Goal: Task Accomplishment & Management: Manage account settings

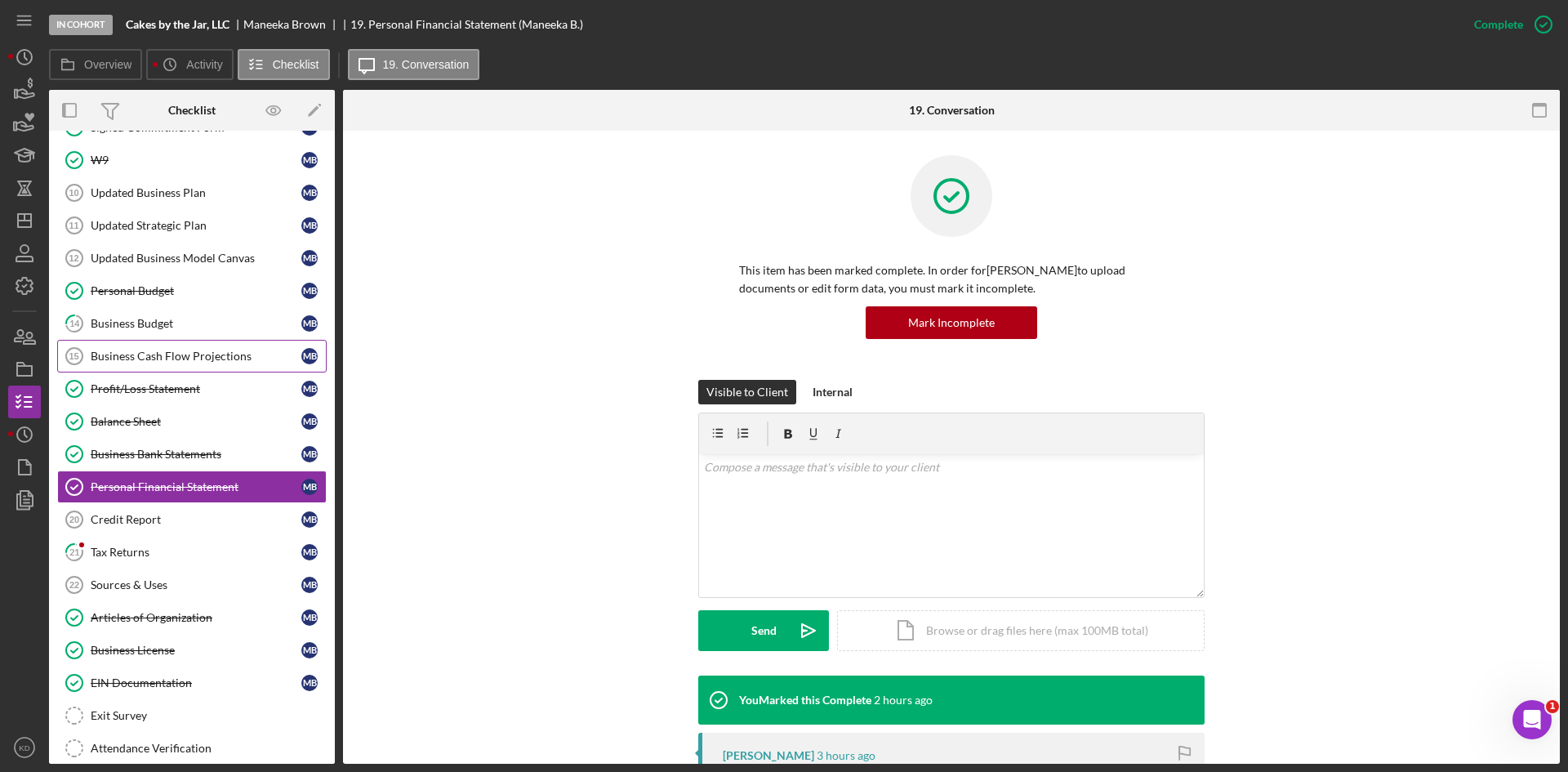
scroll to position [225, 0]
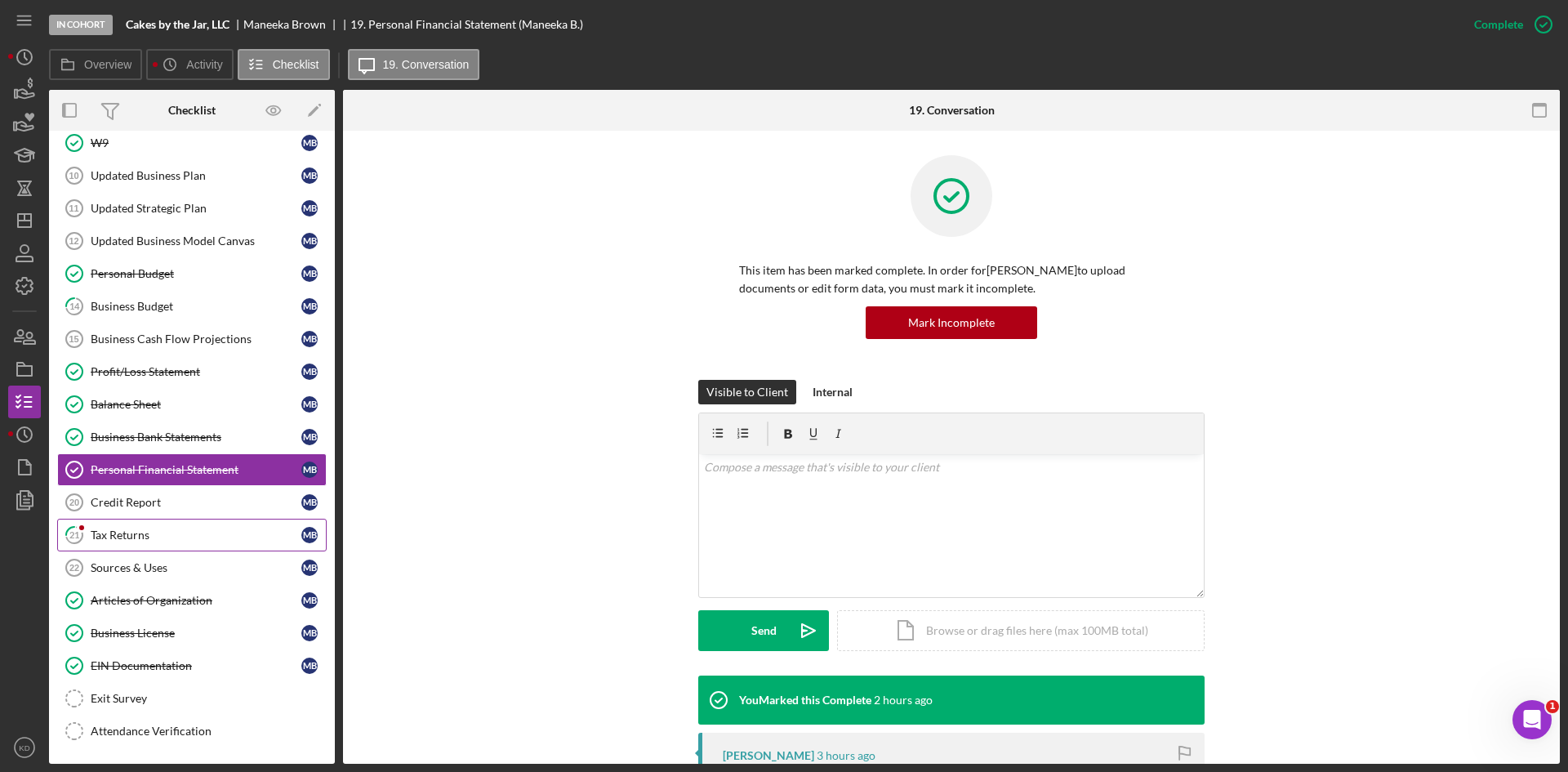
click at [129, 534] on div "Tax Returns" at bounding box center [196, 535] width 211 height 13
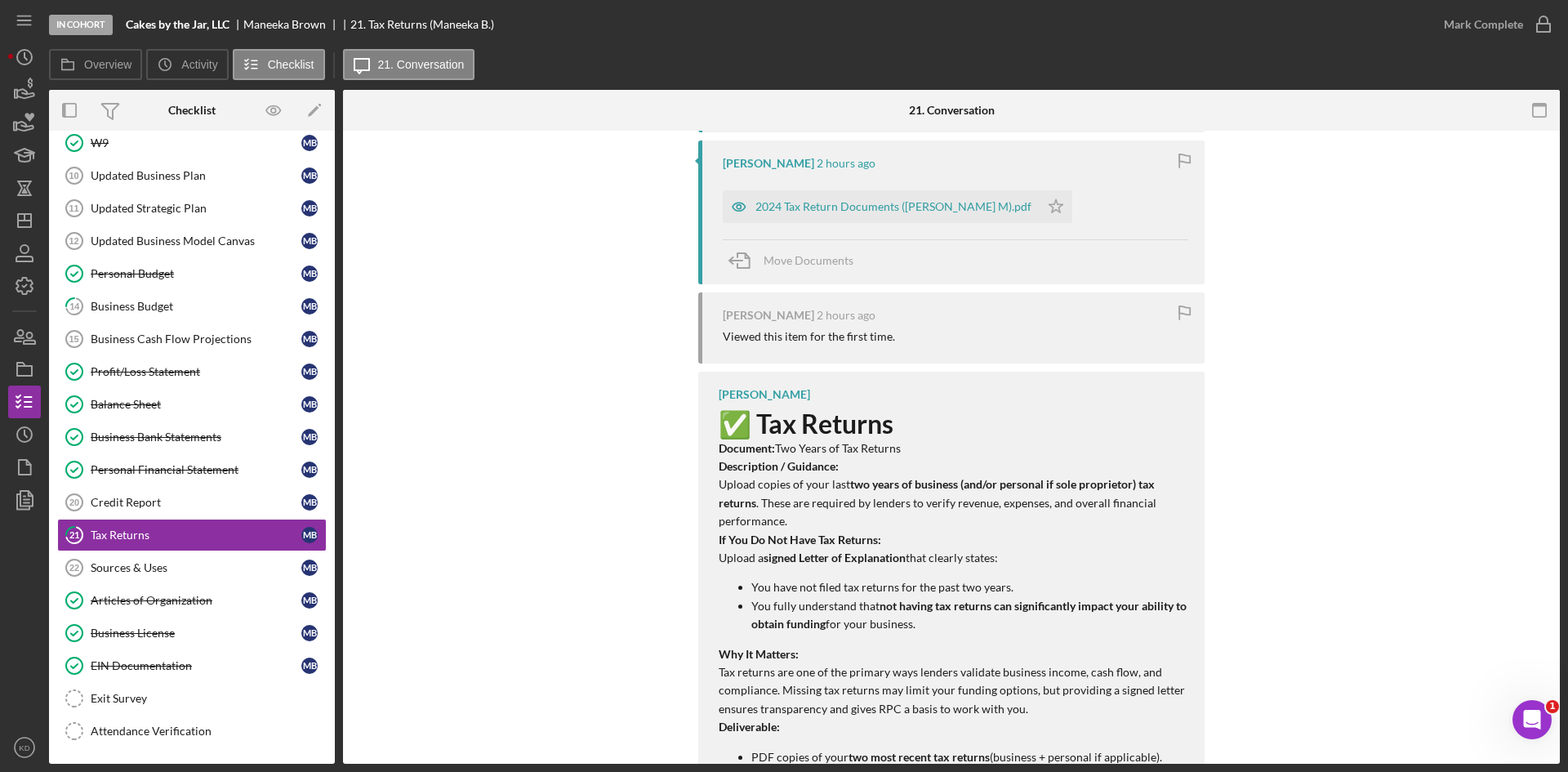
scroll to position [277, 0]
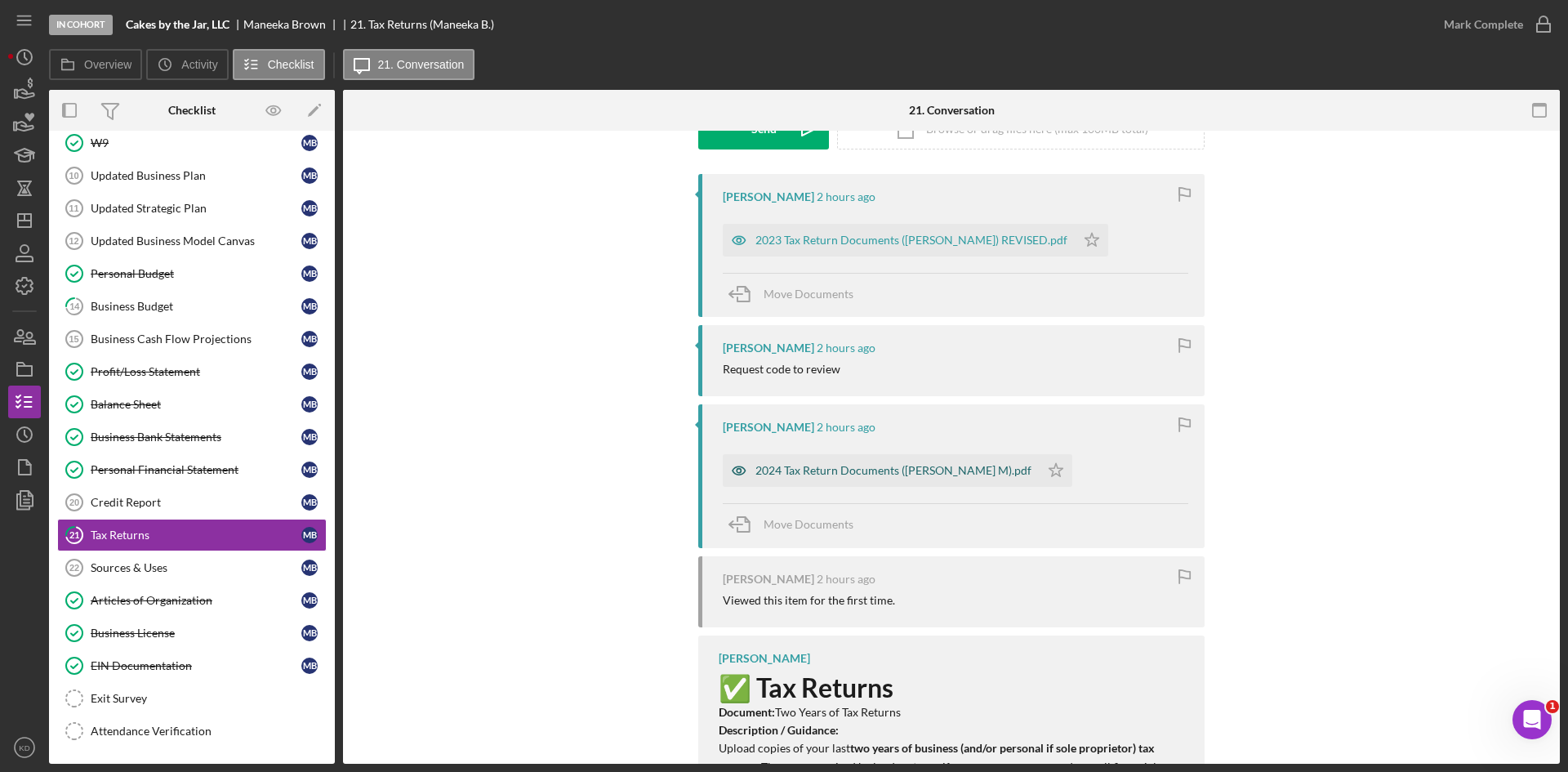
click at [839, 484] on div "2024 Tax Return Documents ([PERSON_NAME] M).pdf" at bounding box center [881, 470] width 317 height 33
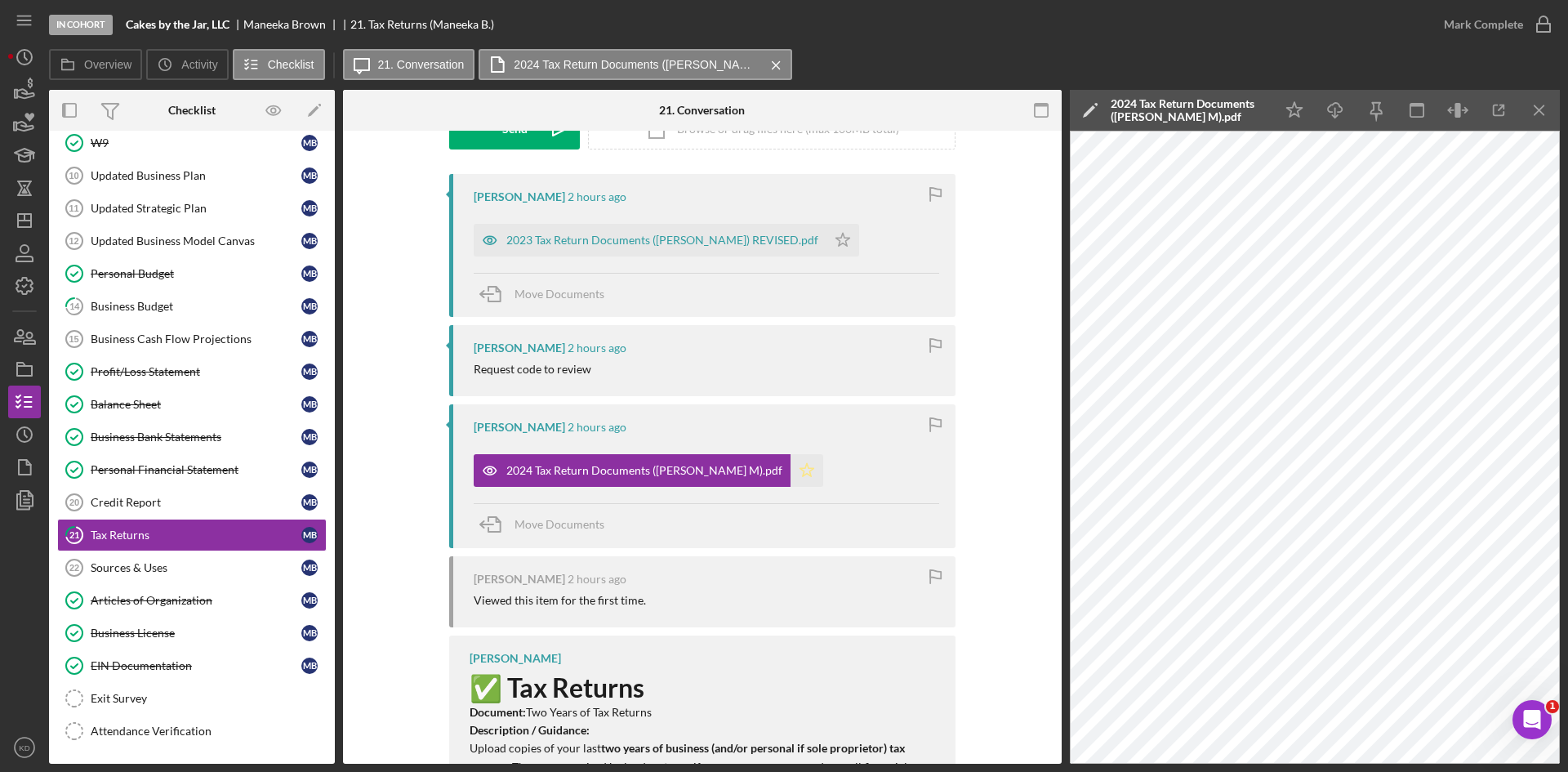
scroll to position [0, 0]
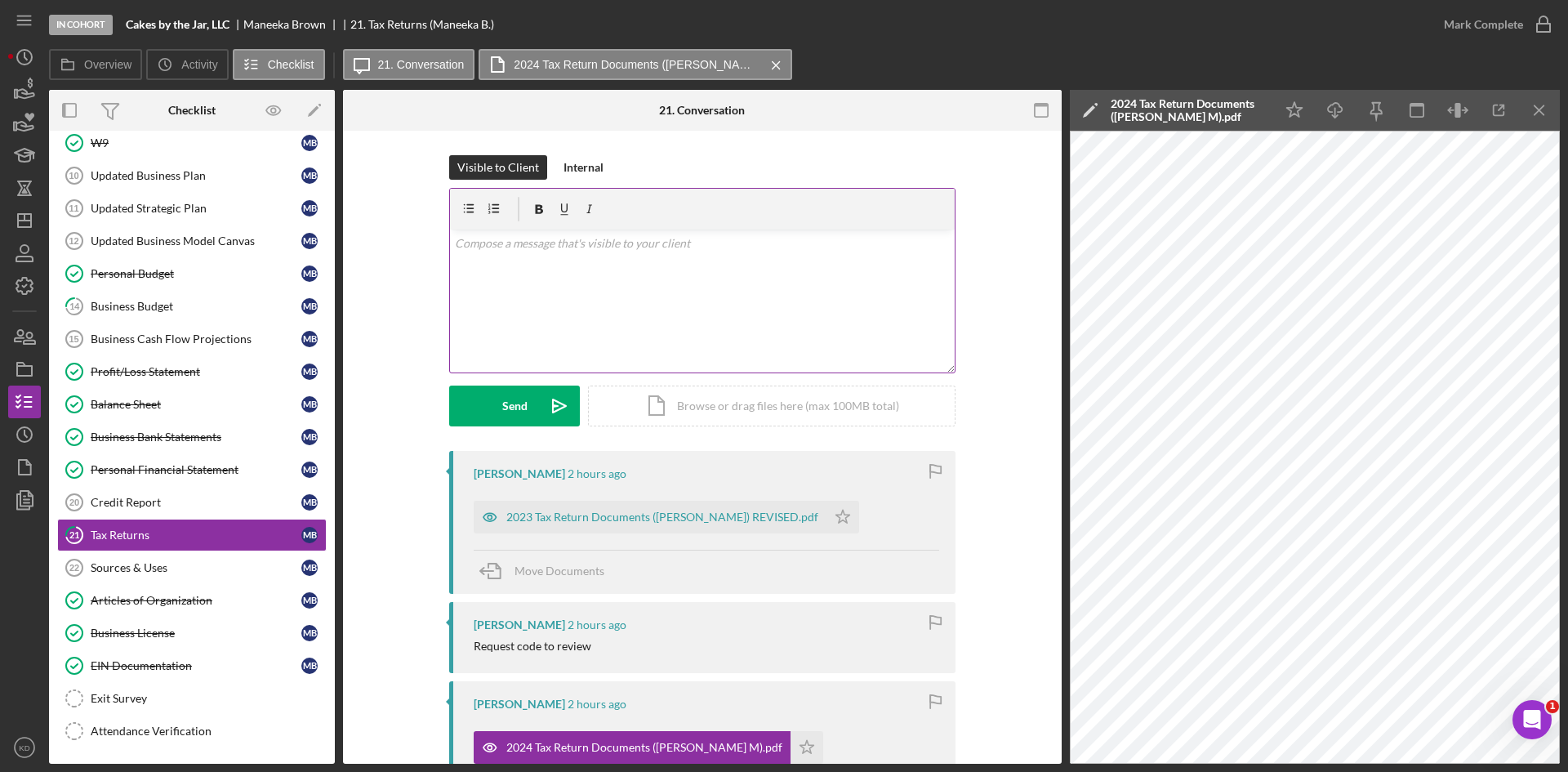
click at [573, 307] on div "v Color teal Color pink Remove color Add row above Add row below Add column bef…" at bounding box center [702, 300] width 504 height 143
click at [521, 400] on div "Send" at bounding box center [514, 405] width 25 height 41
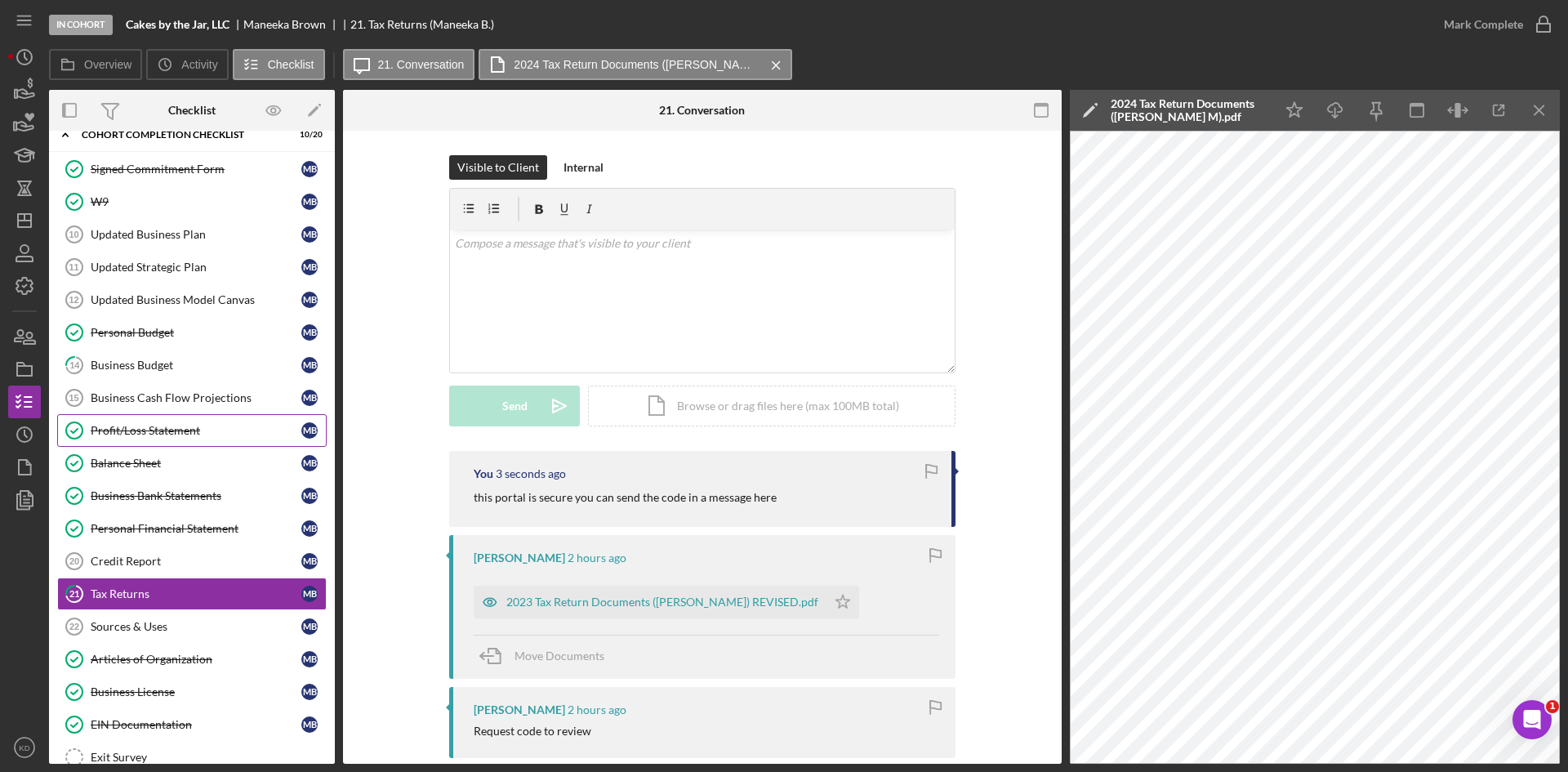
scroll to position [143, 0]
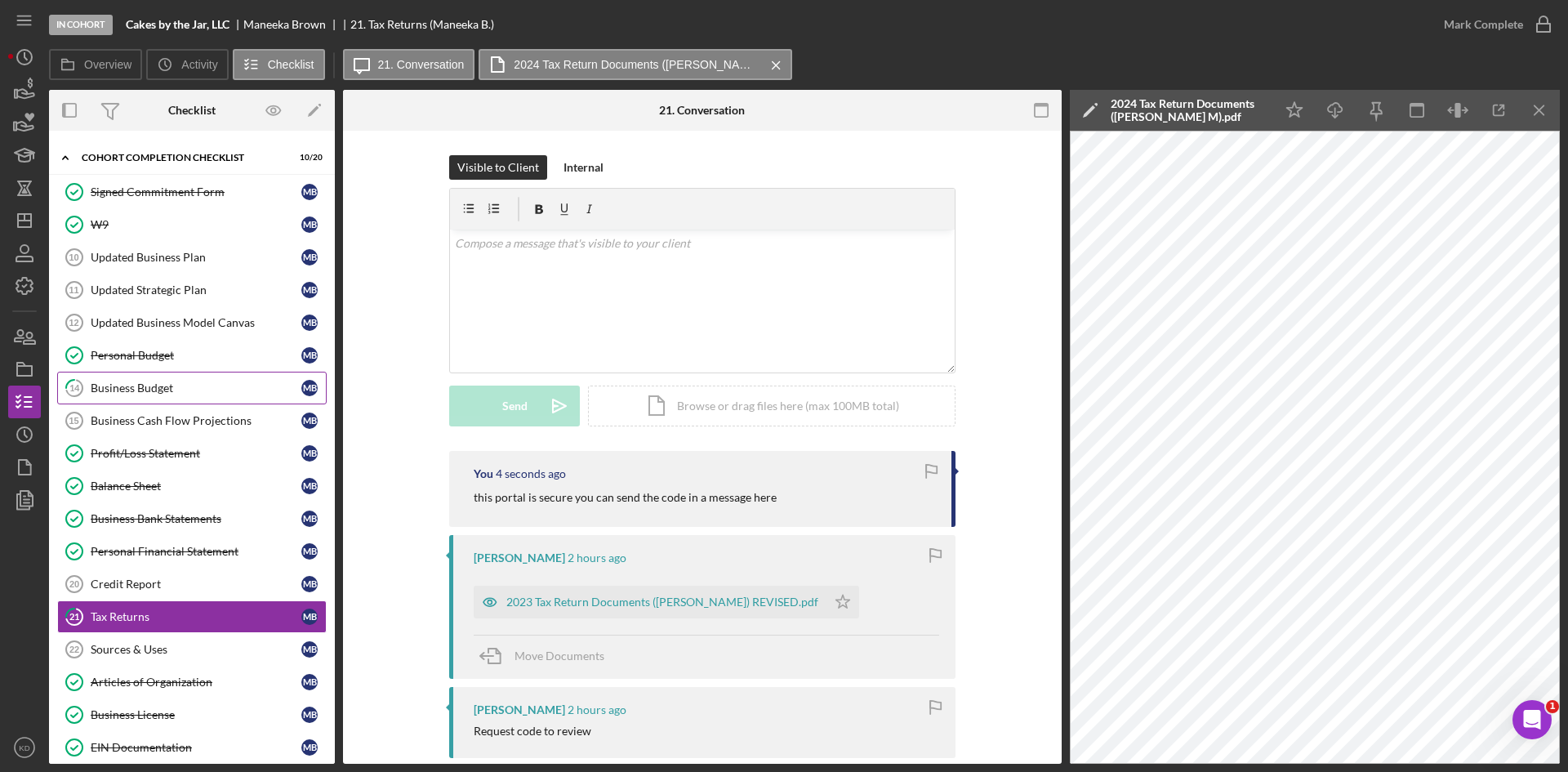
click at [173, 387] on div "Business Budget" at bounding box center [196, 388] width 211 height 13
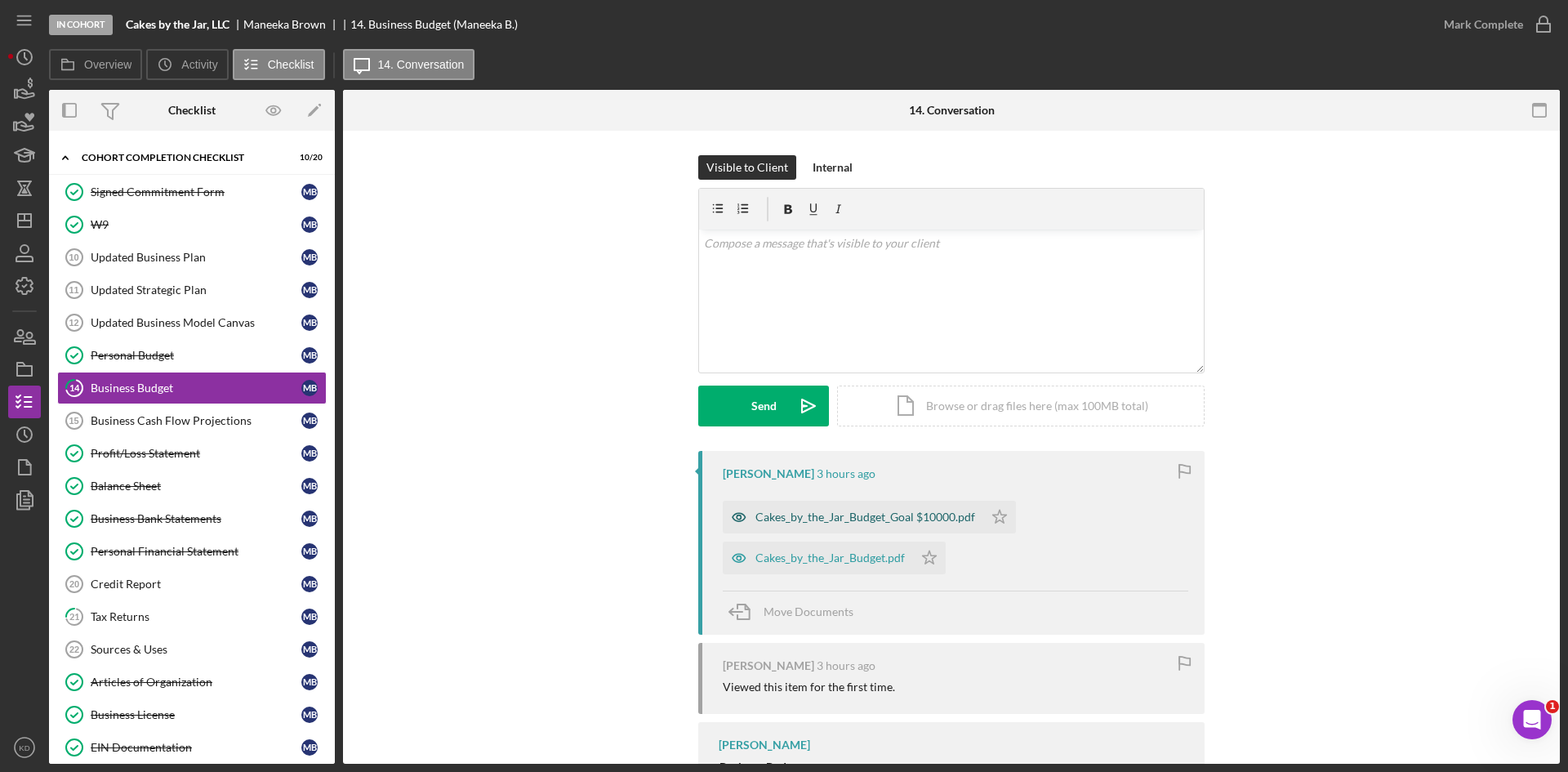
click at [834, 509] on div "Cakes_by_the_Jar_Budget_Goal $10000.pdf" at bounding box center [853, 516] width 260 height 33
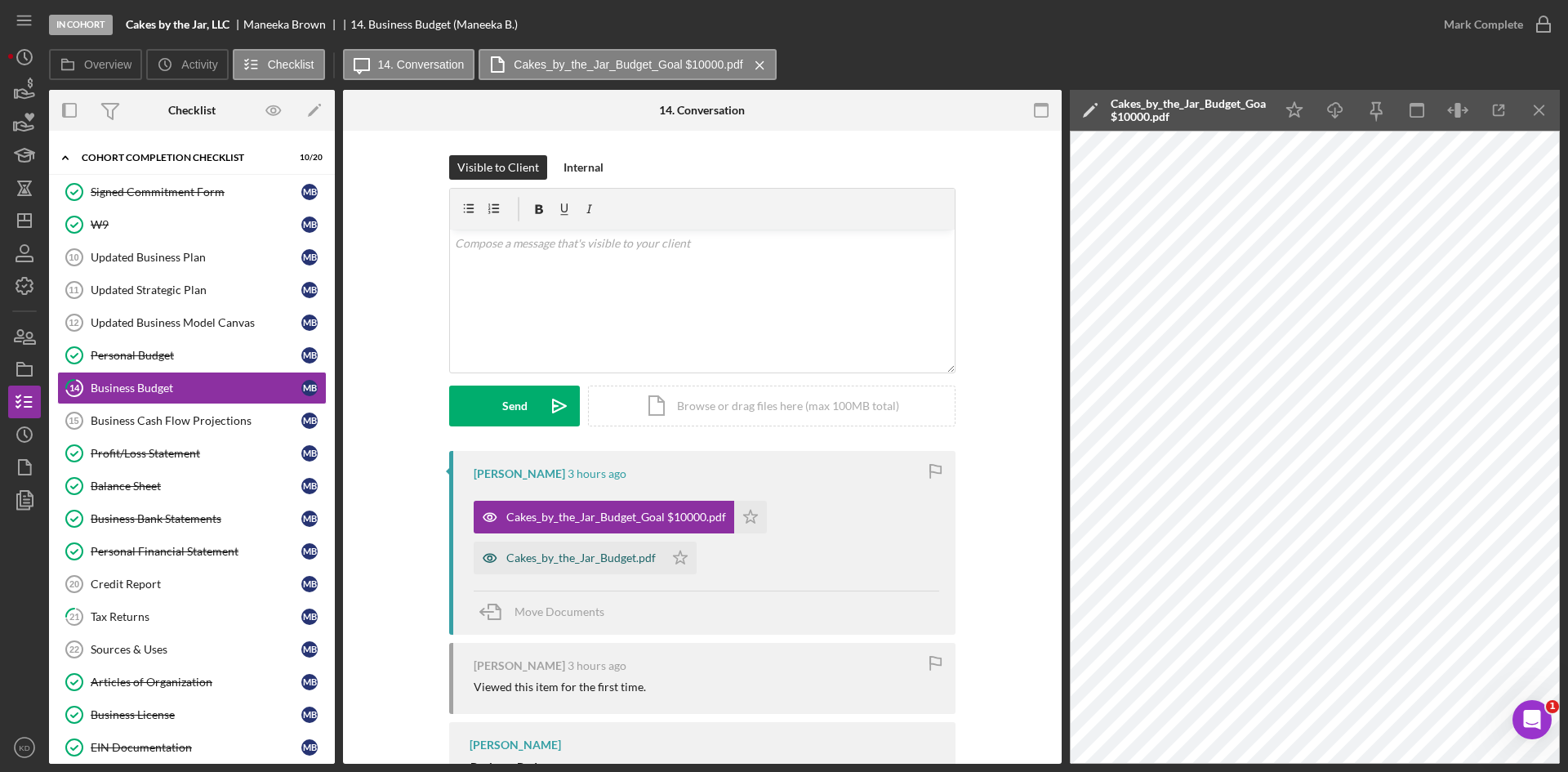
click at [584, 561] on div "Cakes_by_the_Jar_Budget.pdf" at bounding box center [580, 558] width 149 height 13
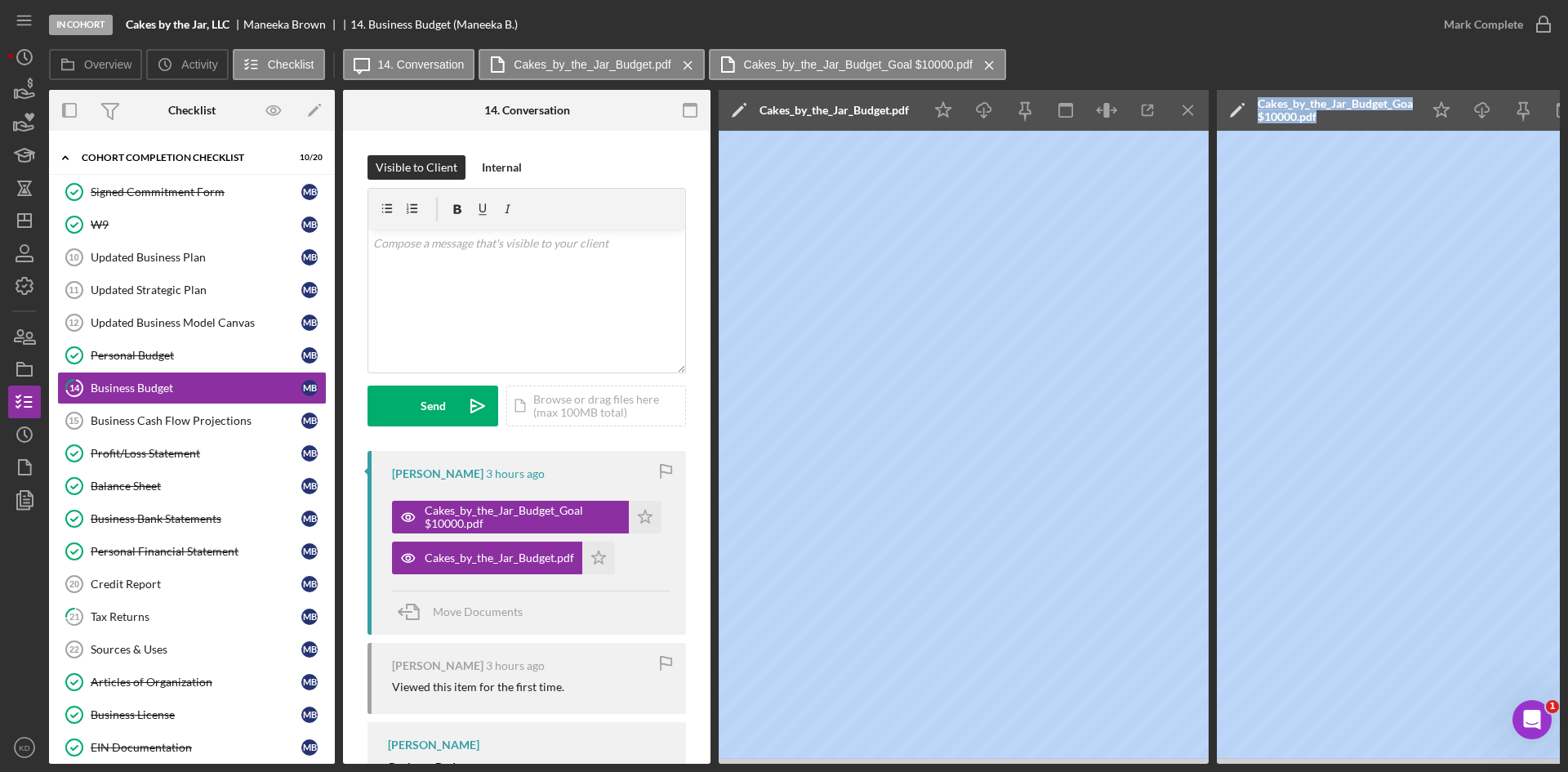
drag, startPoint x: 1187, startPoint y: 764, endPoint x: 1220, endPoint y: 759, distance: 33.4
click at [97, 568] on div "In Cohort Cakes by the Jar, LLC [PERSON_NAME] 14. Business Budget (Maneeka B.) …" at bounding box center [784, 386] width 1568 height 772
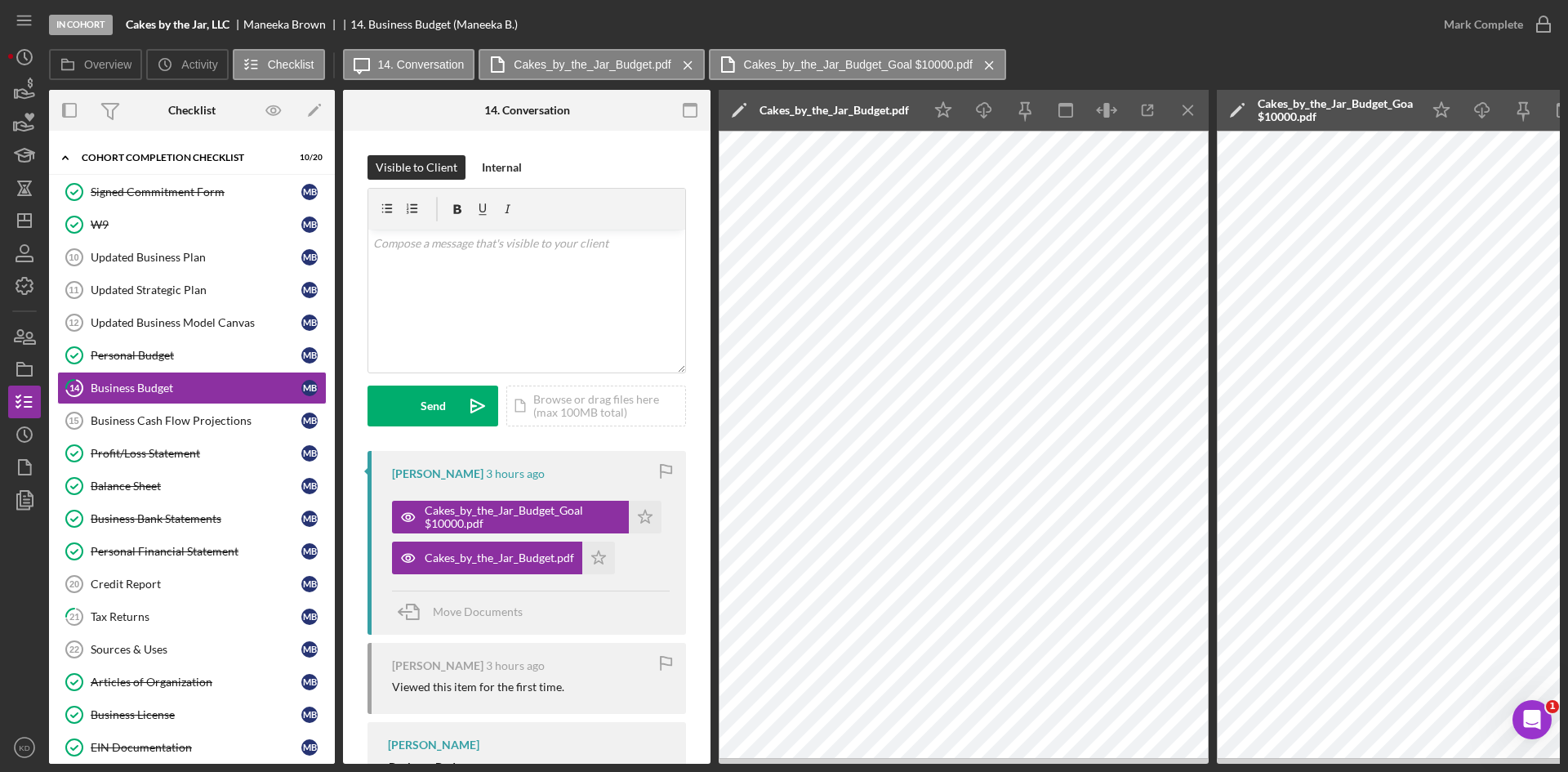
click at [559, 719] on div "[PERSON_NAME] 3 hours ago Cakes_by_the_Jar_Budget_Goal $10000.pdf Icon/Star Cak…" at bounding box center [527, 687] width 318 height 472
click at [644, 522] on polygon "button" at bounding box center [645, 516] width 14 height 13
click at [603, 558] on icon "Icon/Star" at bounding box center [598, 557] width 33 height 33
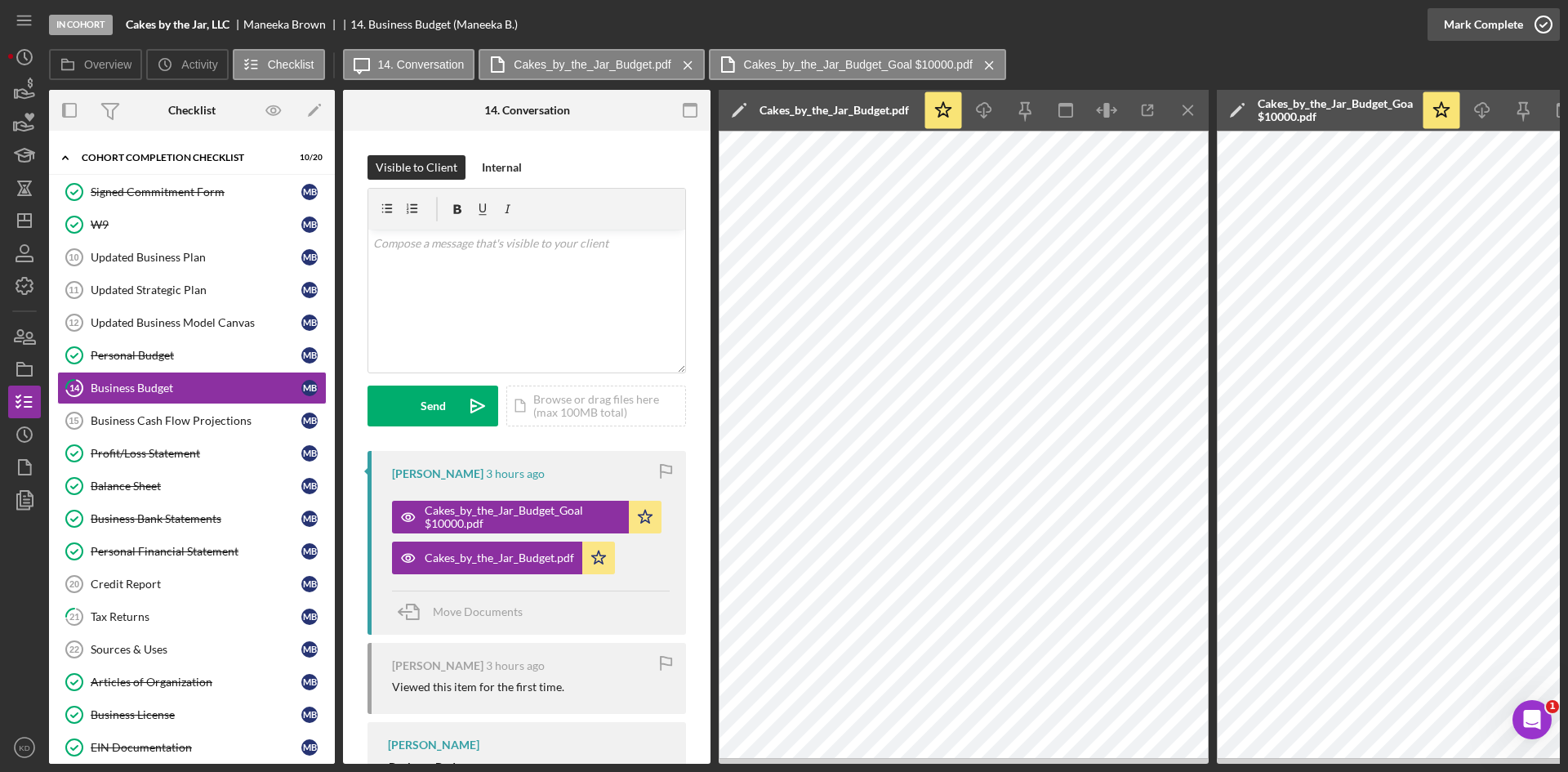
click at [1542, 20] on icon "button" at bounding box center [1543, 24] width 41 height 41
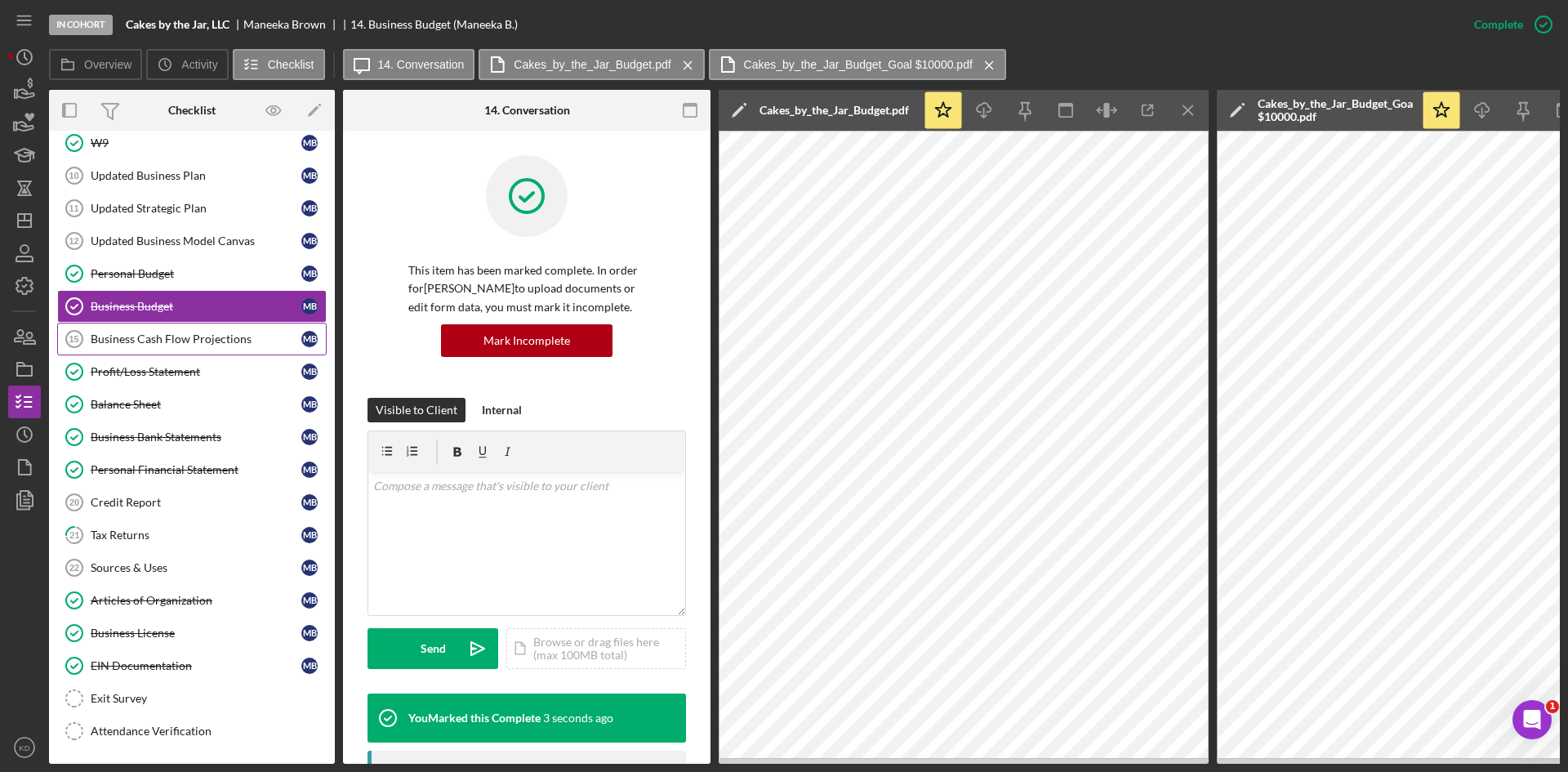
scroll to position [230, 0]
click at [141, 538] on link "21 Tax Returns M B" at bounding box center [192, 534] width 269 height 33
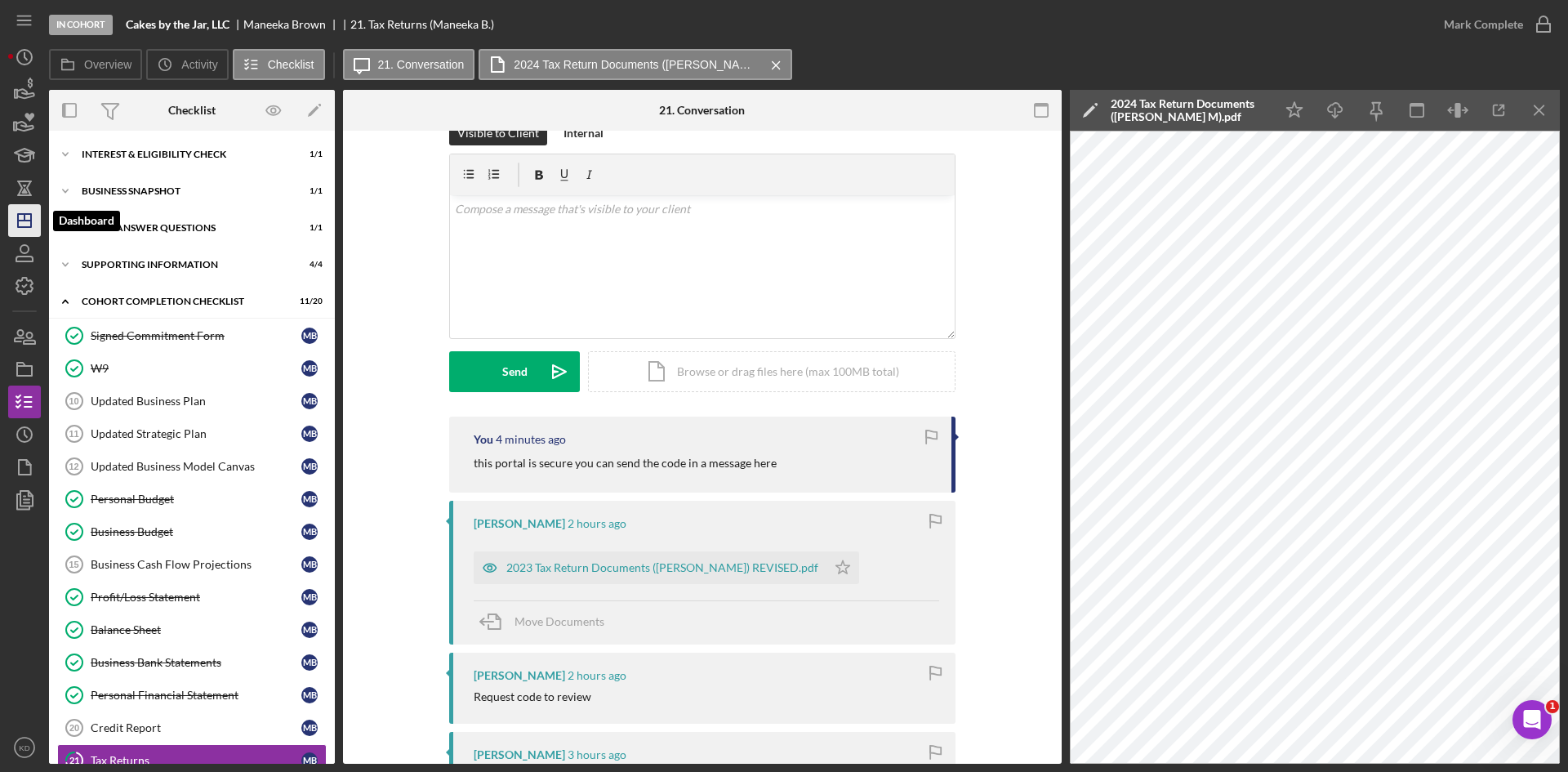
click at [23, 216] on icon "Icon/Dashboard" at bounding box center [24, 220] width 41 height 41
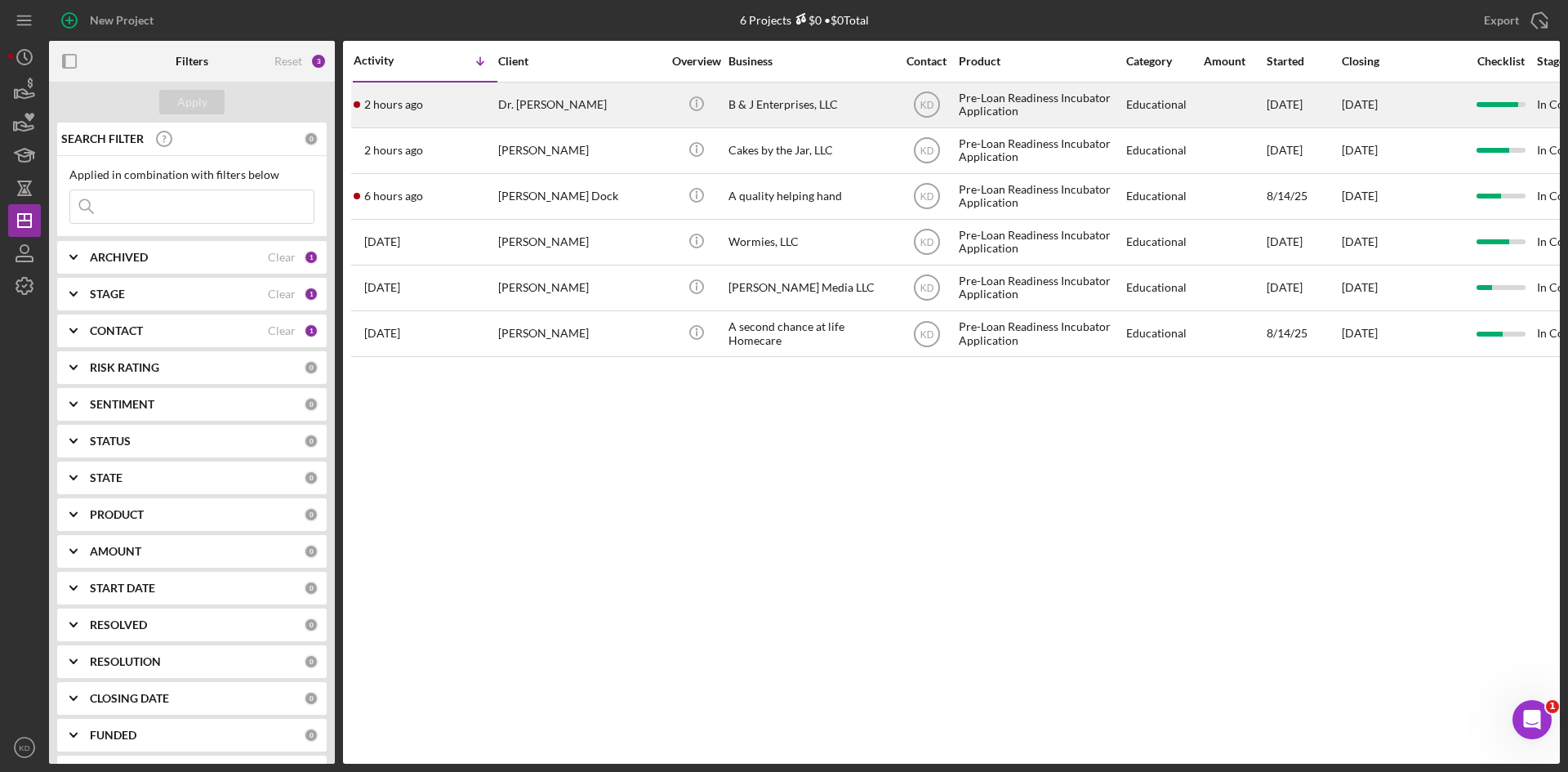
click at [584, 103] on div "Dr. [PERSON_NAME]" at bounding box center [580, 105] width 163 height 43
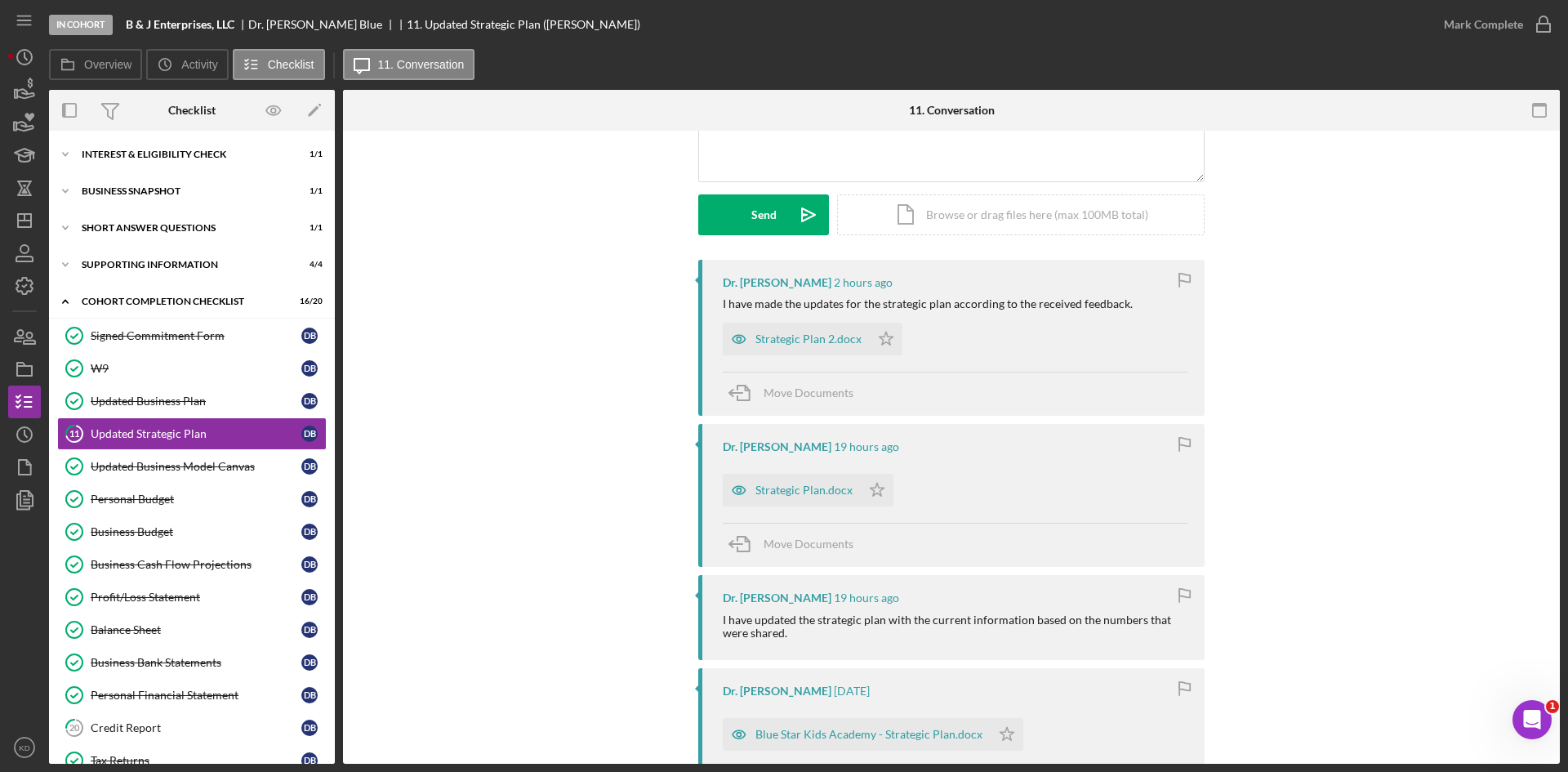
scroll to position [163, 0]
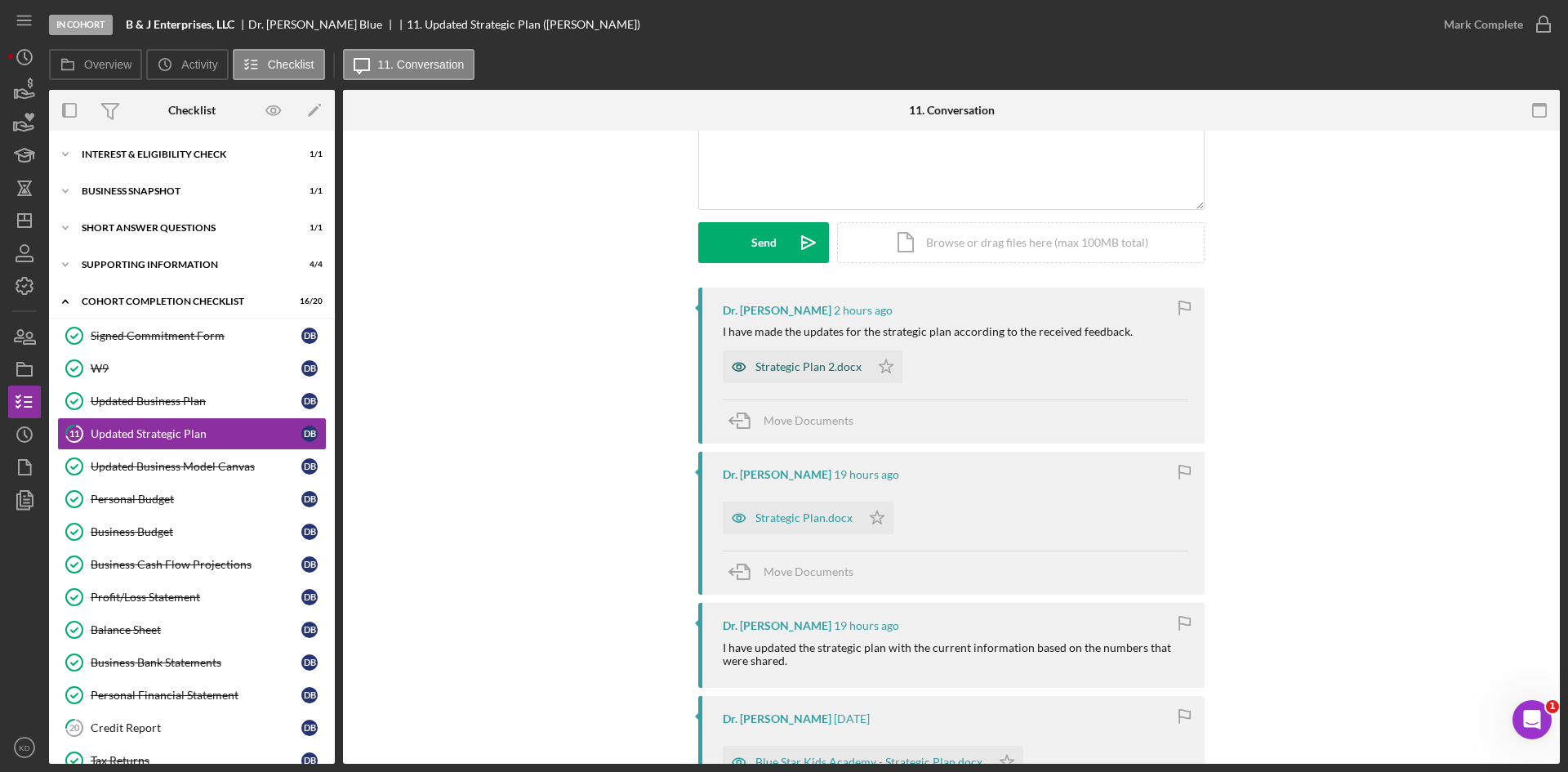
click at [796, 364] on div "Strategic Plan 2.docx" at bounding box center [808, 367] width 106 height 13
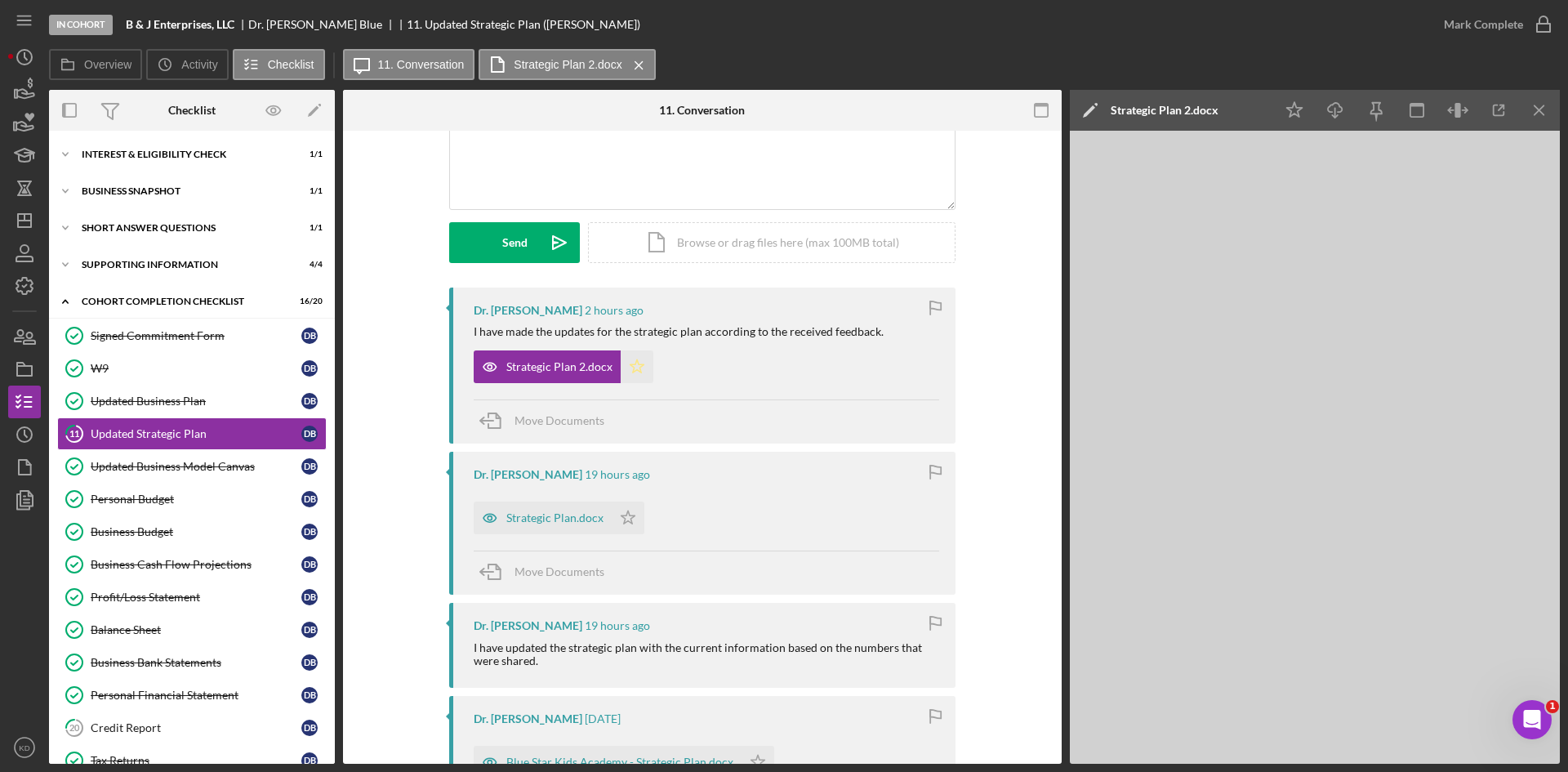
click at [643, 368] on icon "Icon/Star" at bounding box center [636, 366] width 33 height 33
click at [1531, 27] on icon "button" at bounding box center [1543, 24] width 41 height 41
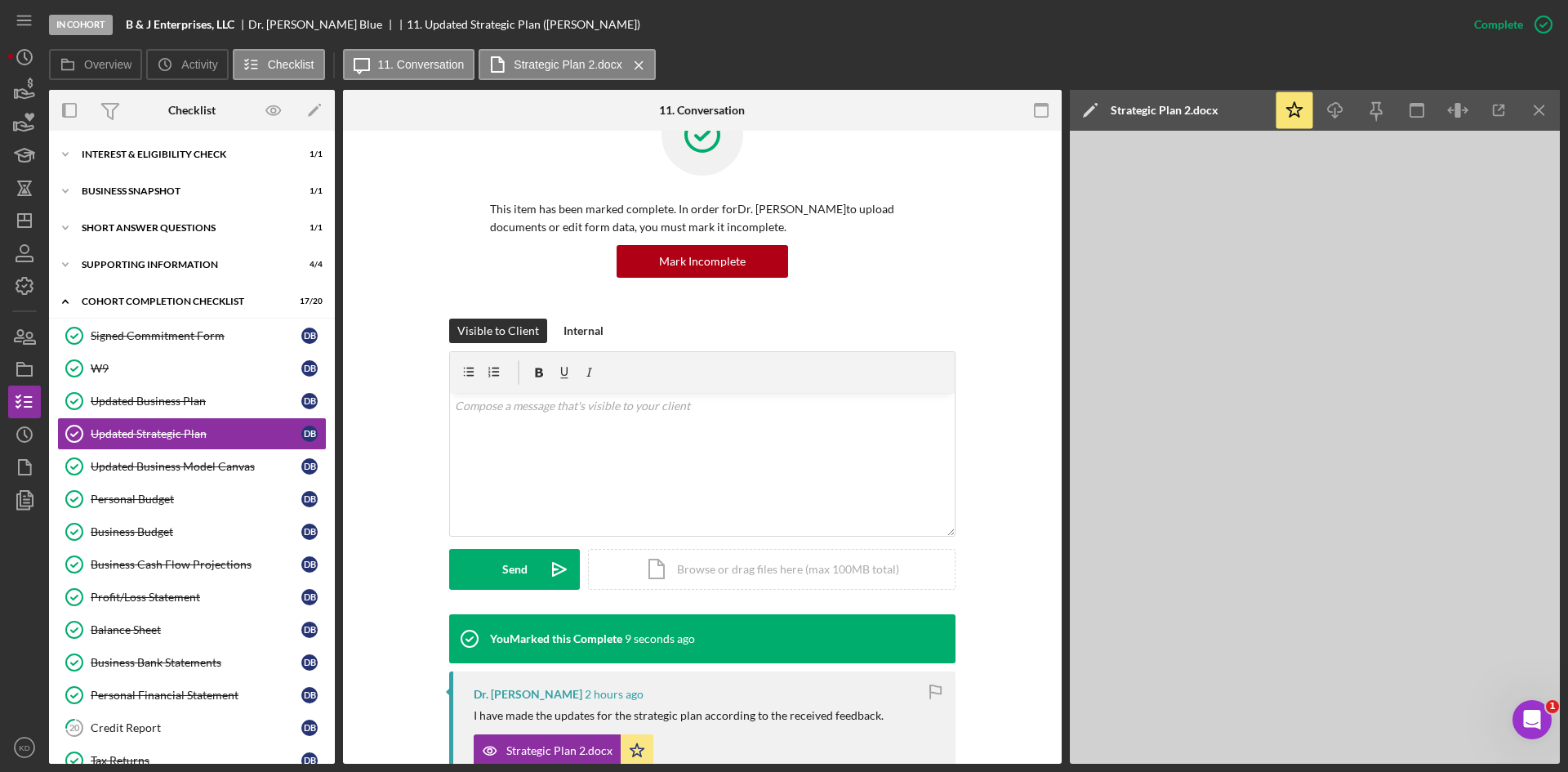
scroll to position [388, 0]
